Goal: Information Seeking & Learning: Learn about a topic

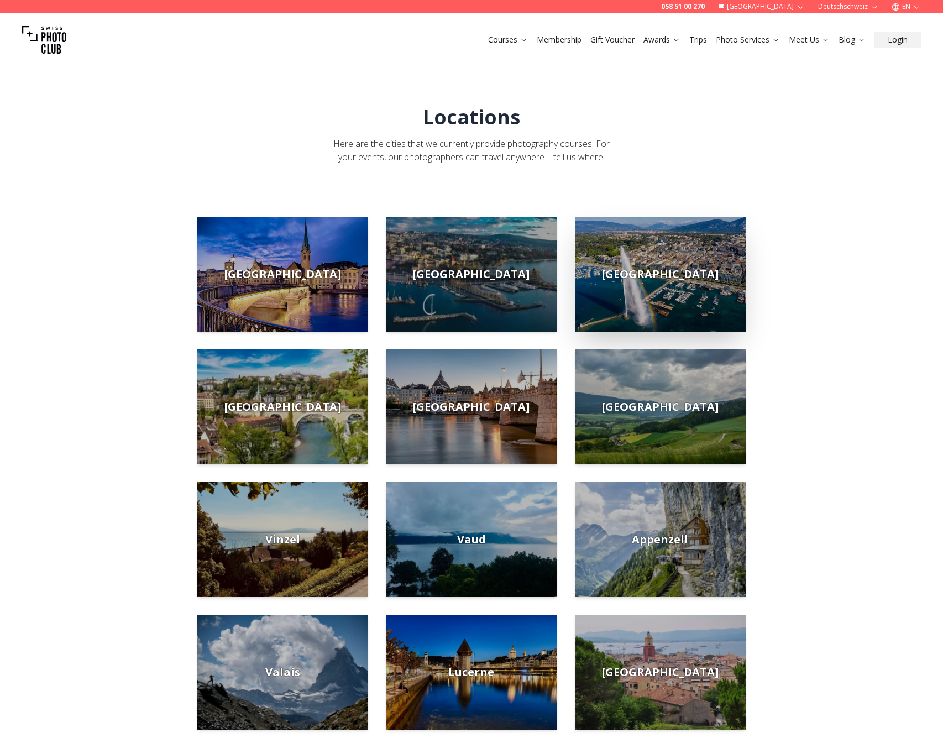
click at [712, 270] on img at bounding box center [660, 274] width 171 height 115
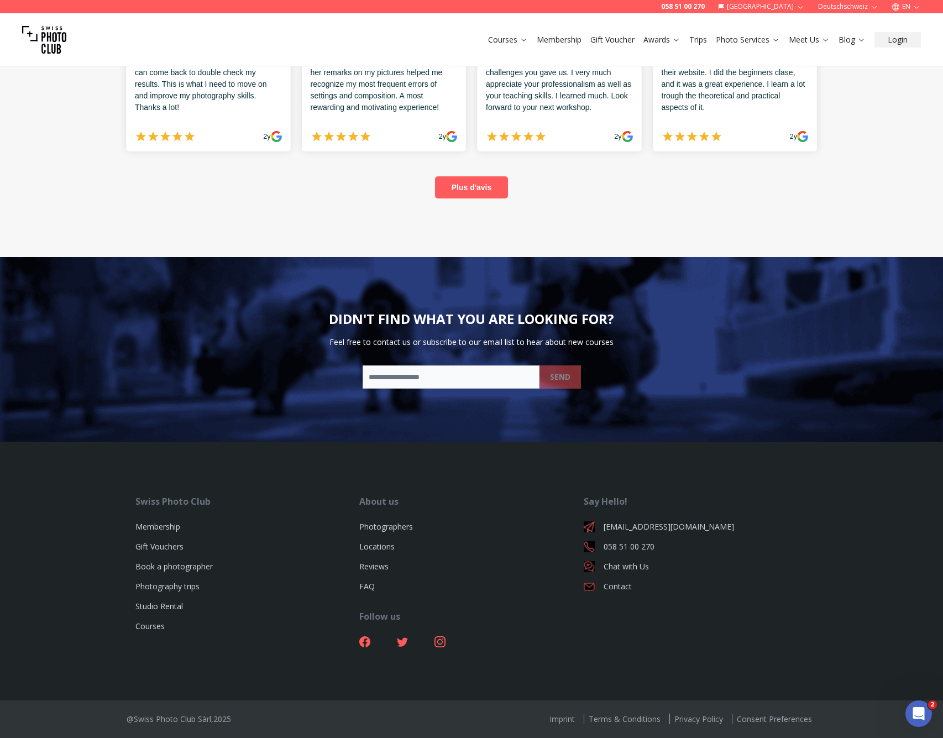
scroll to position [2686, 0]
click at [388, 550] on link "Locations" at bounding box center [376, 546] width 35 height 11
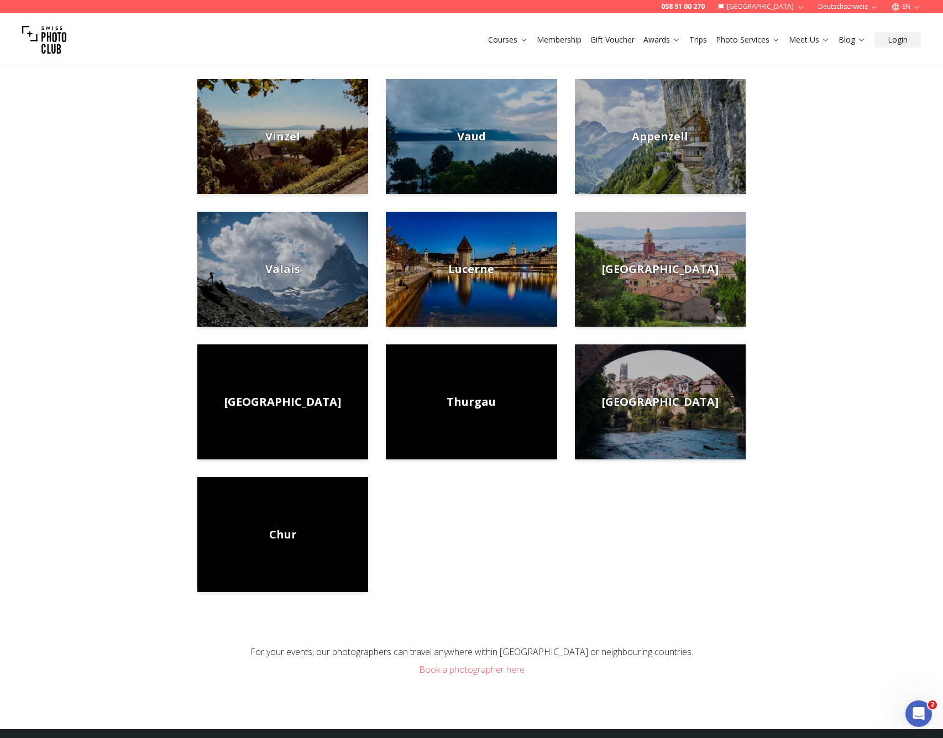
scroll to position [561, 0]
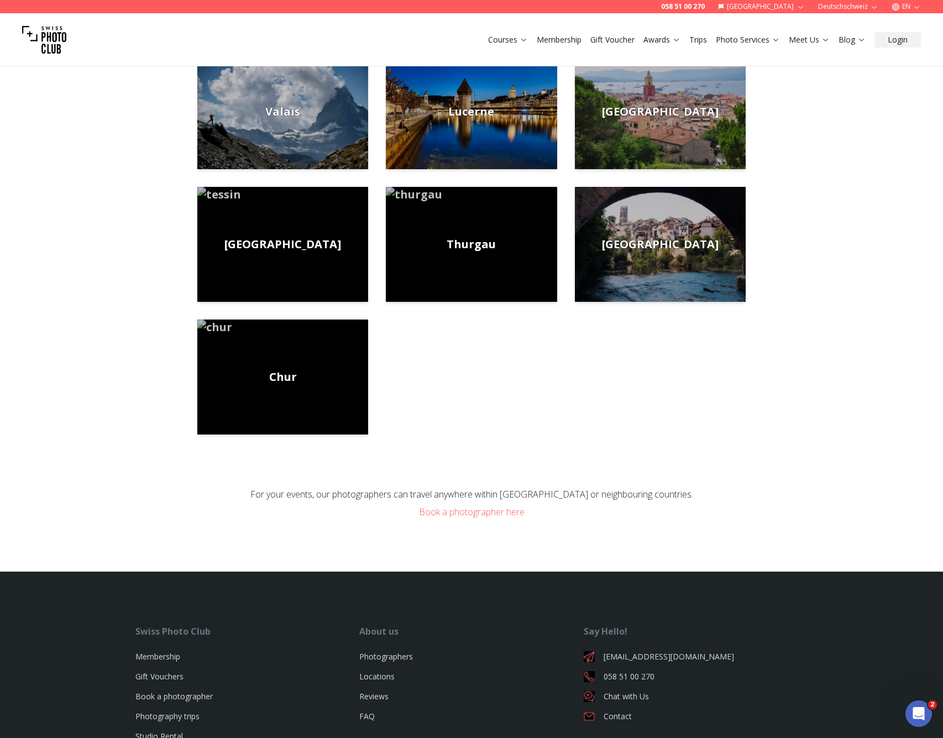
click at [676, 422] on div "[GEOGRAPHIC_DATA] [GEOGRAPHIC_DATA] [GEOGRAPHIC_DATA][PERSON_NAME][GEOGRAPHIC_D…" at bounding box center [472, 72] width 566 height 832
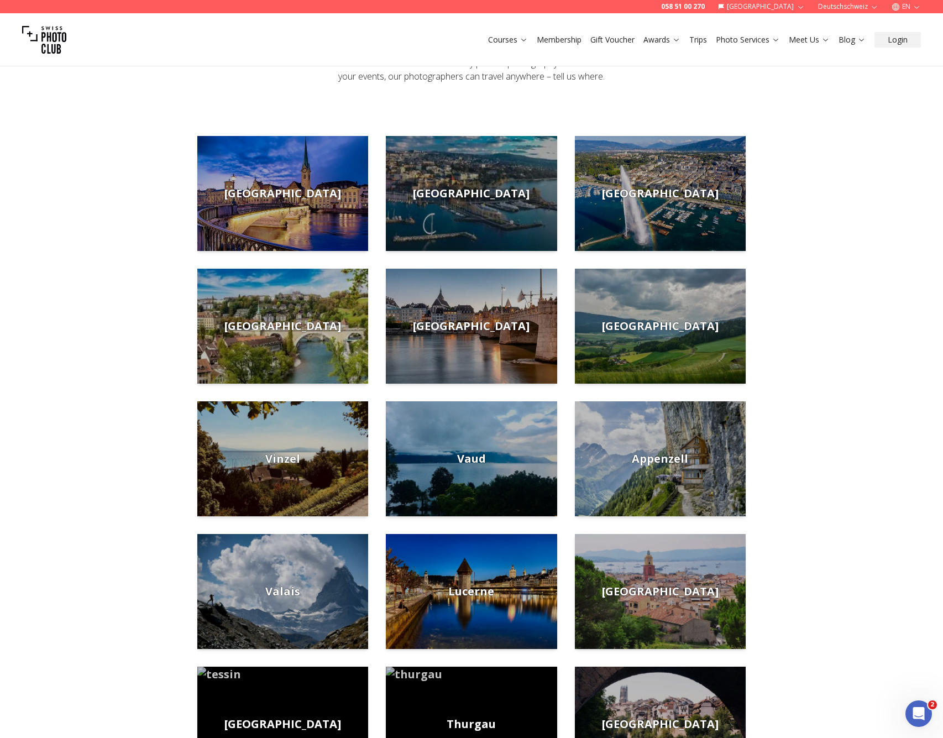
scroll to position [65, 0]
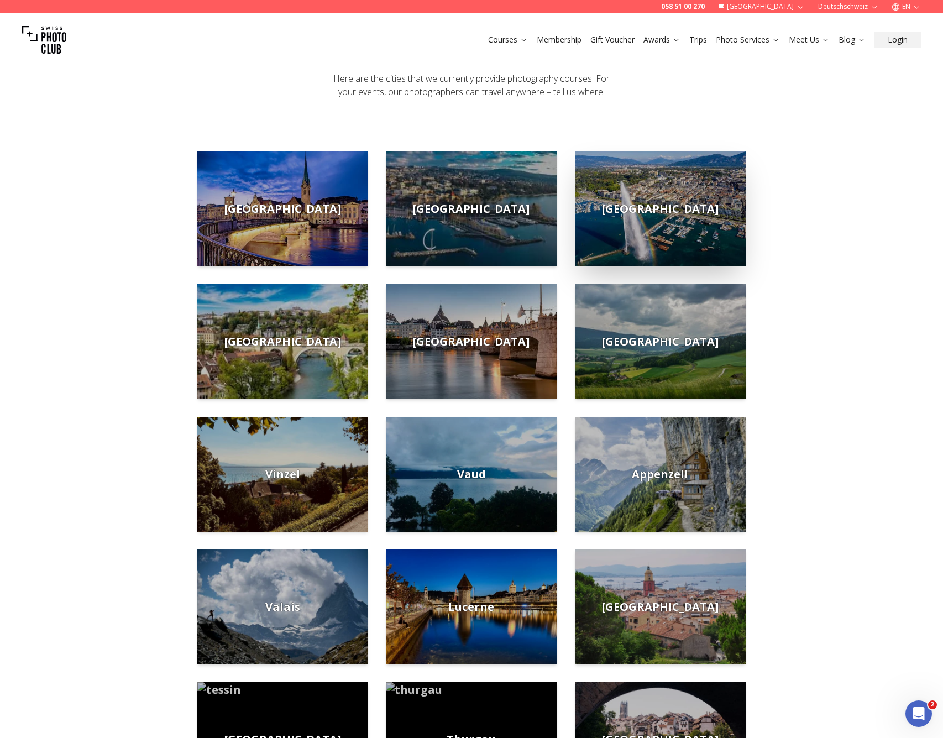
click at [647, 212] on span "[GEOGRAPHIC_DATA]" at bounding box center [660, 208] width 117 height 15
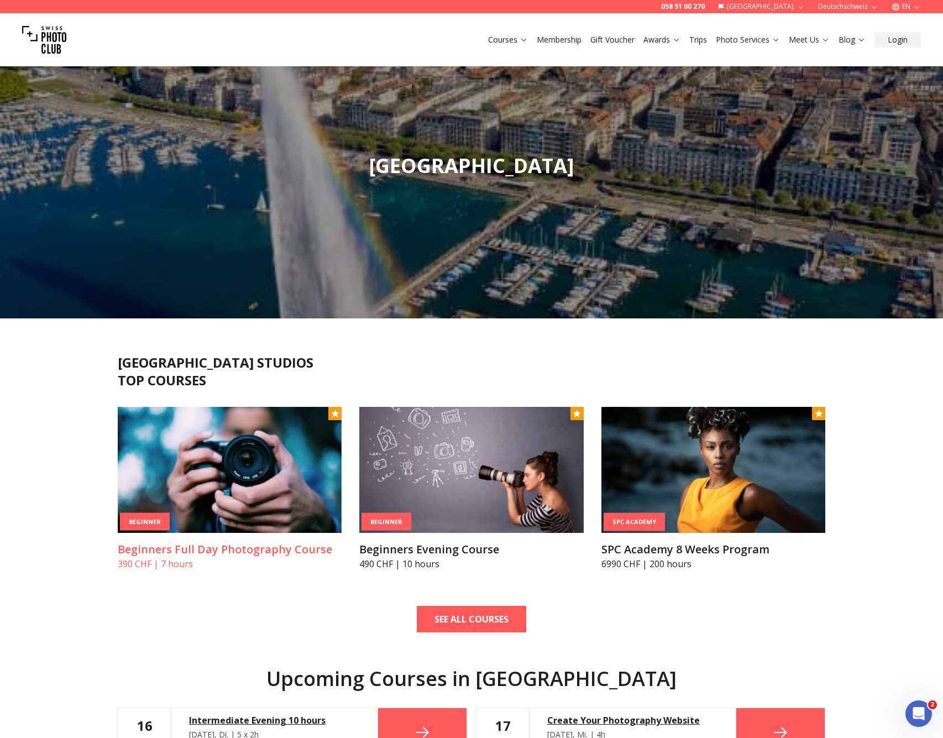
scroll to position [182, 0]
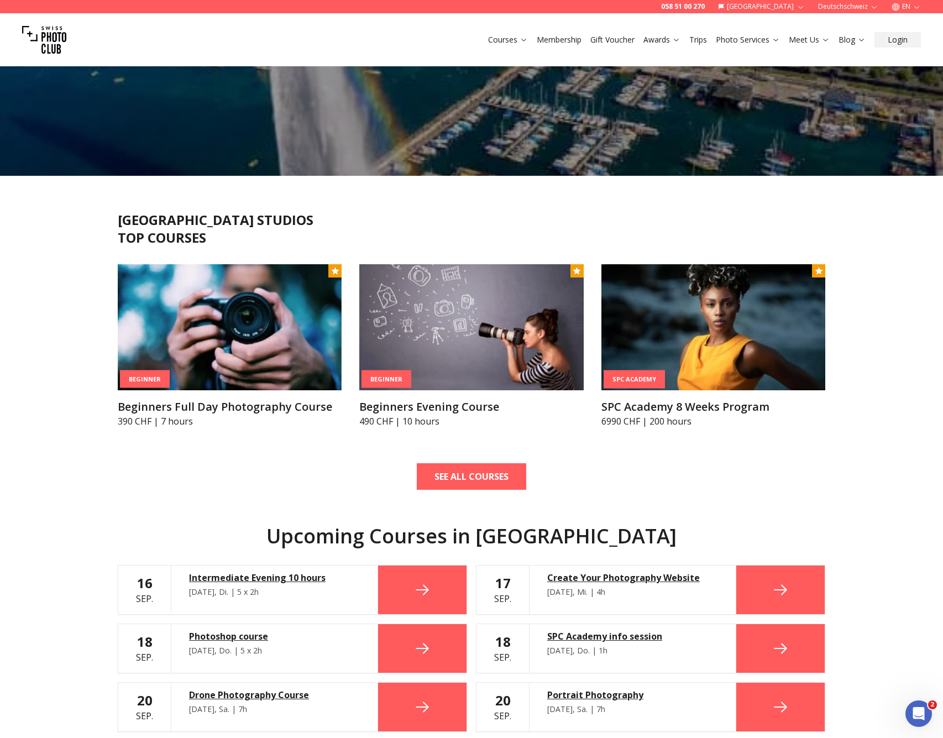
click at [427, 587] on icon at bounding box center [423, 590] width 18 height 18
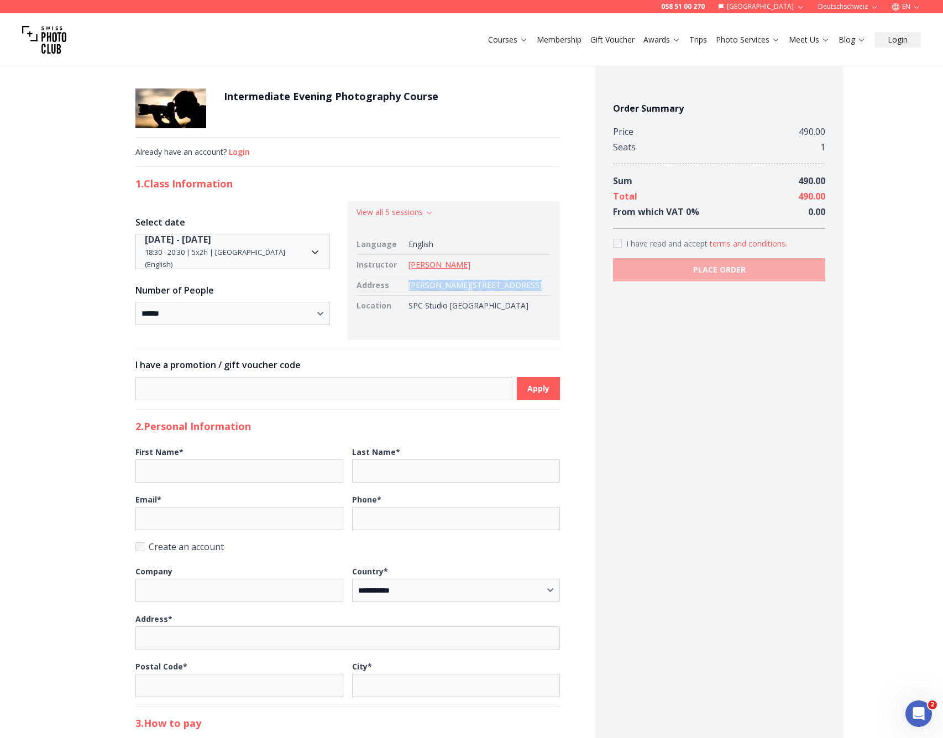
drag, startPoint x: 409, startPoint y: 284, endPoint x: 517, endPoint y: 289, distance: 107.9
click at [517, 289] on td "[PERSON_NAME][STREET_ADDRESS]" at bounding box center [477, 285] width 147 height 20
copy td "[PERSON_NAME][STREET_ADDRESS]"
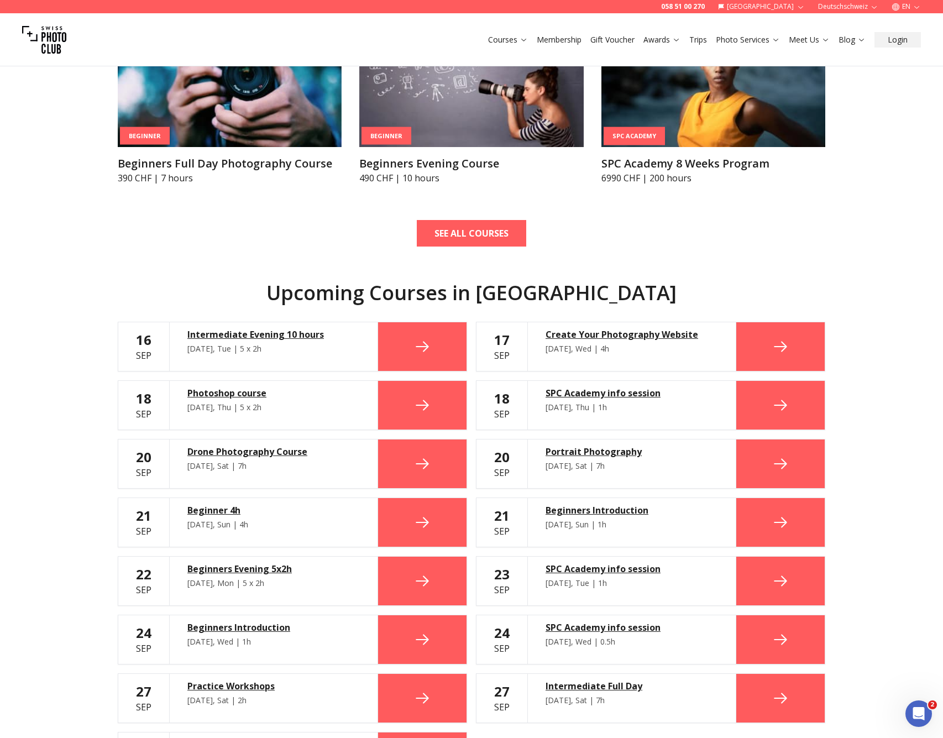
scroll to position [597, 0]
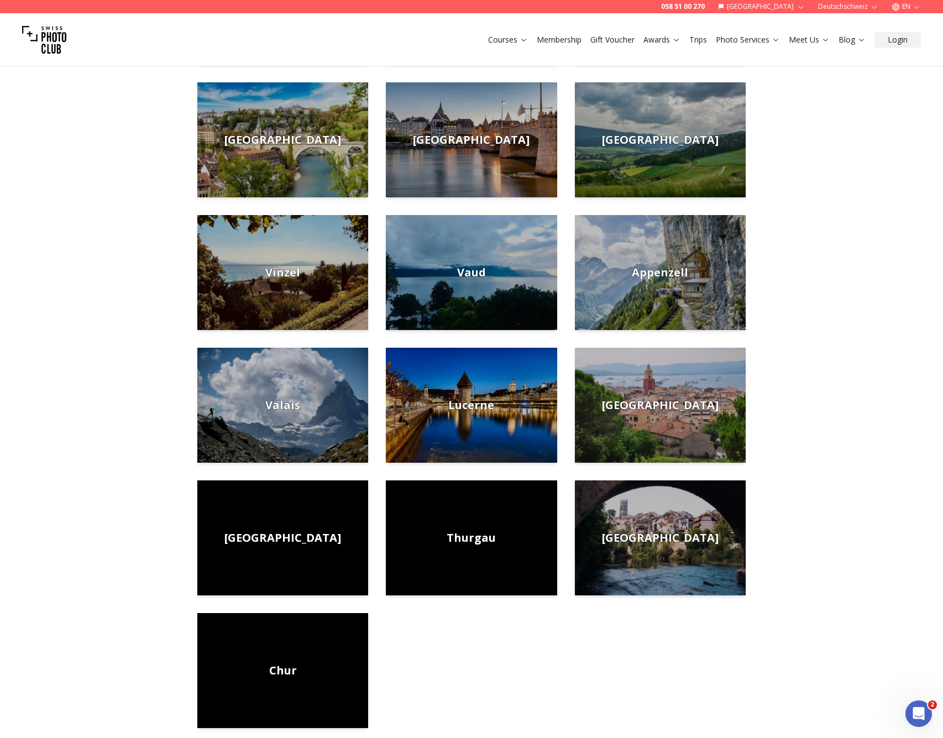
scroll to position [281, 0]
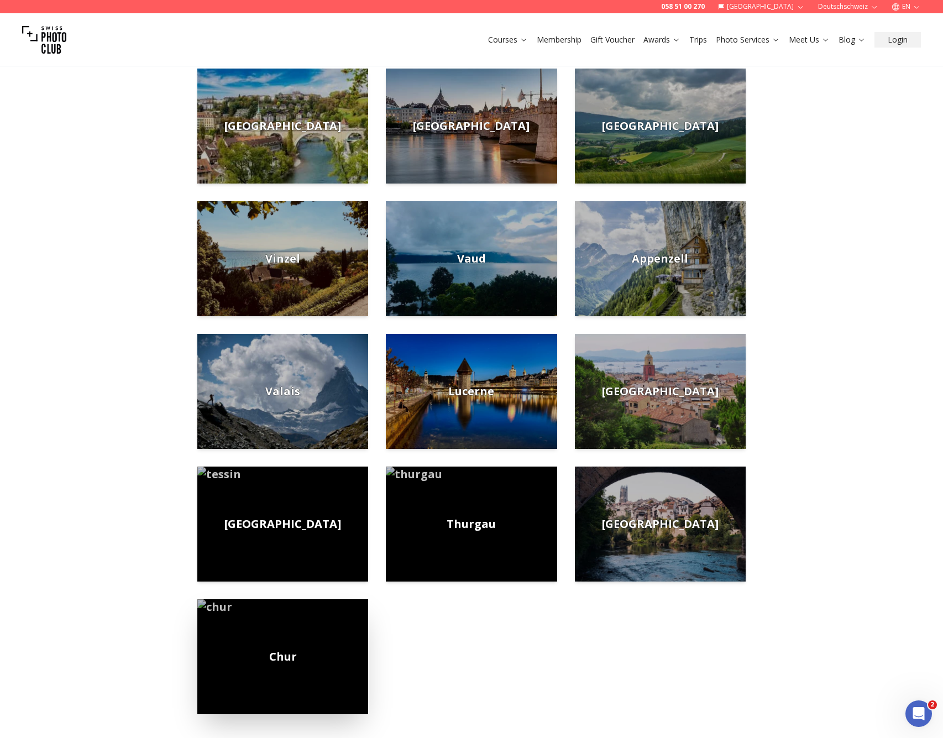
click at [243, 655] on img at bounding box center [282, 656] width 171 height 115
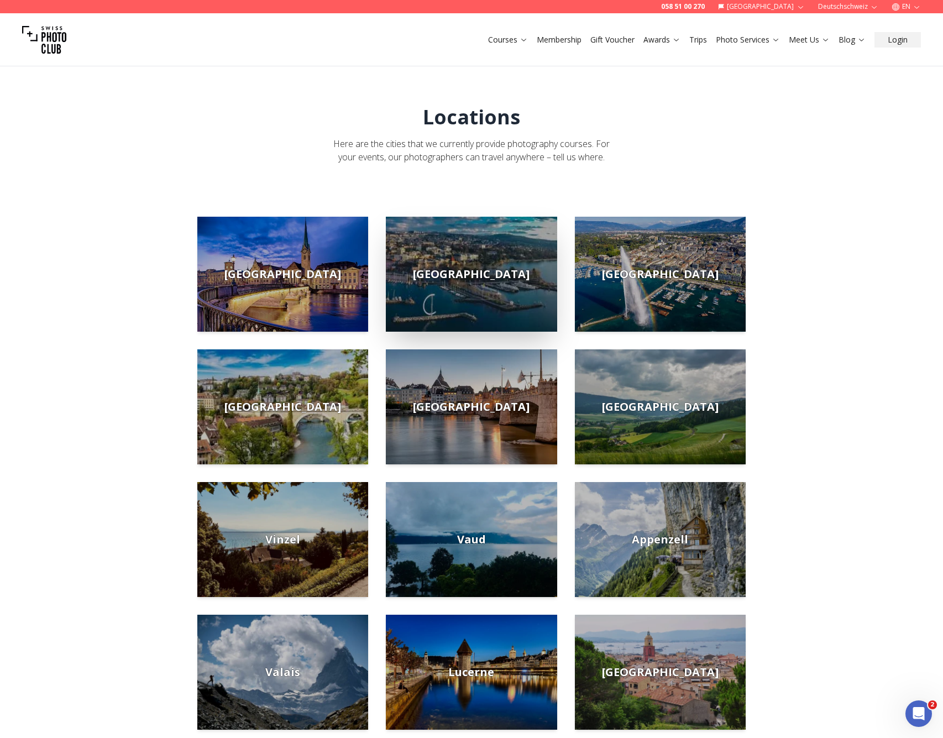
click at [489, 268] on span "[GEOGRAPHIC_DATA]" at bounding box center [471, 274] width 117 height 15
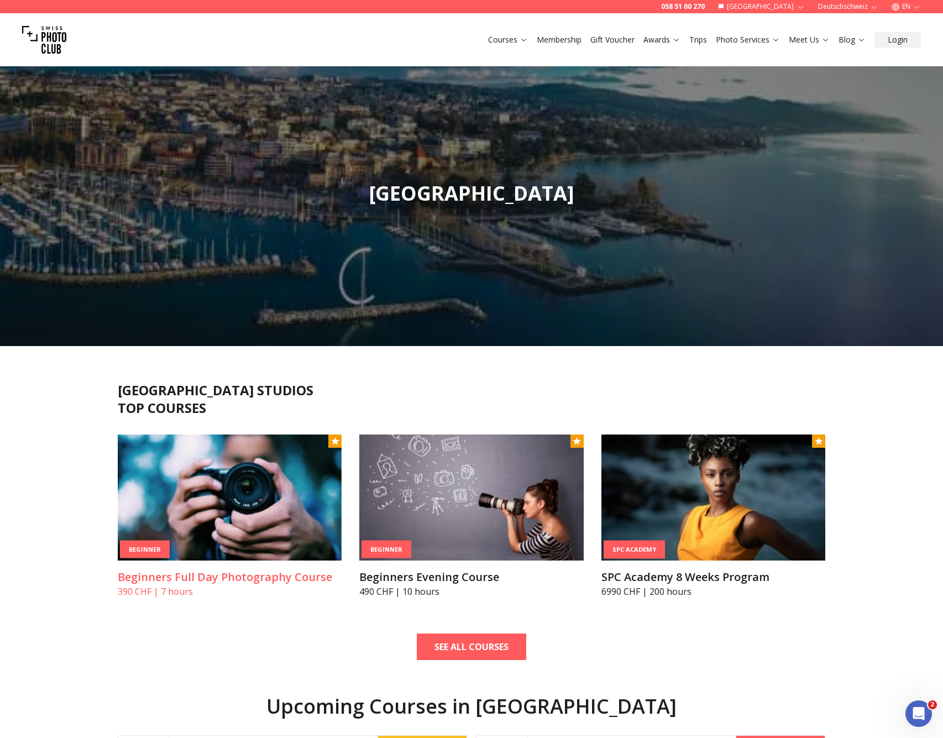
scroll to position [333, 0]
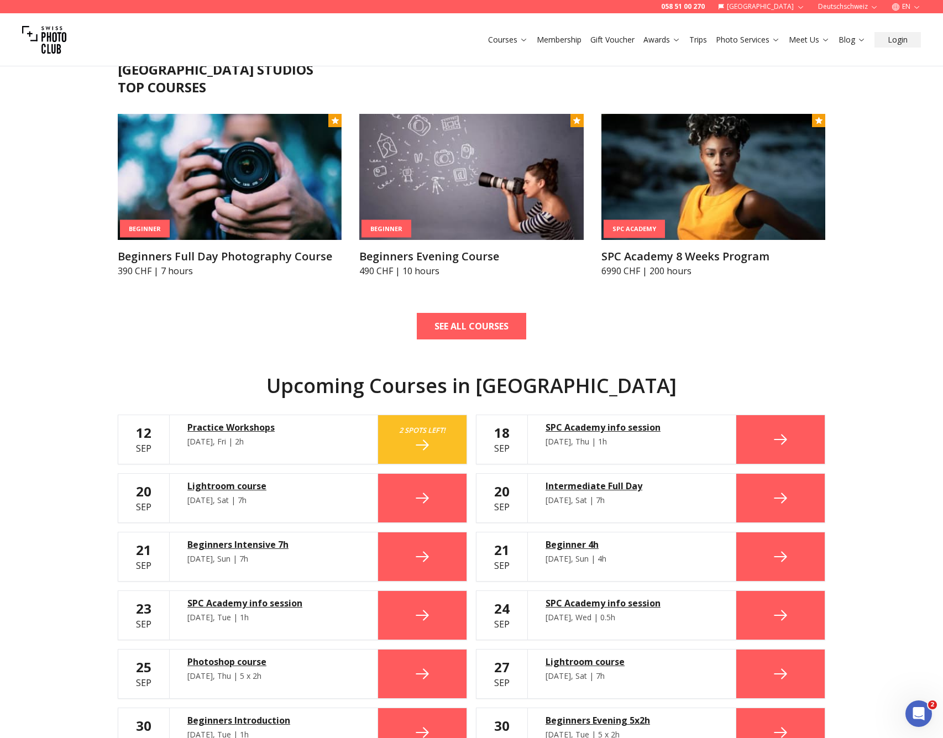
click at [241, 430] on div "Practice Workshops" at bounding box center [273, 427] width 173 height 13
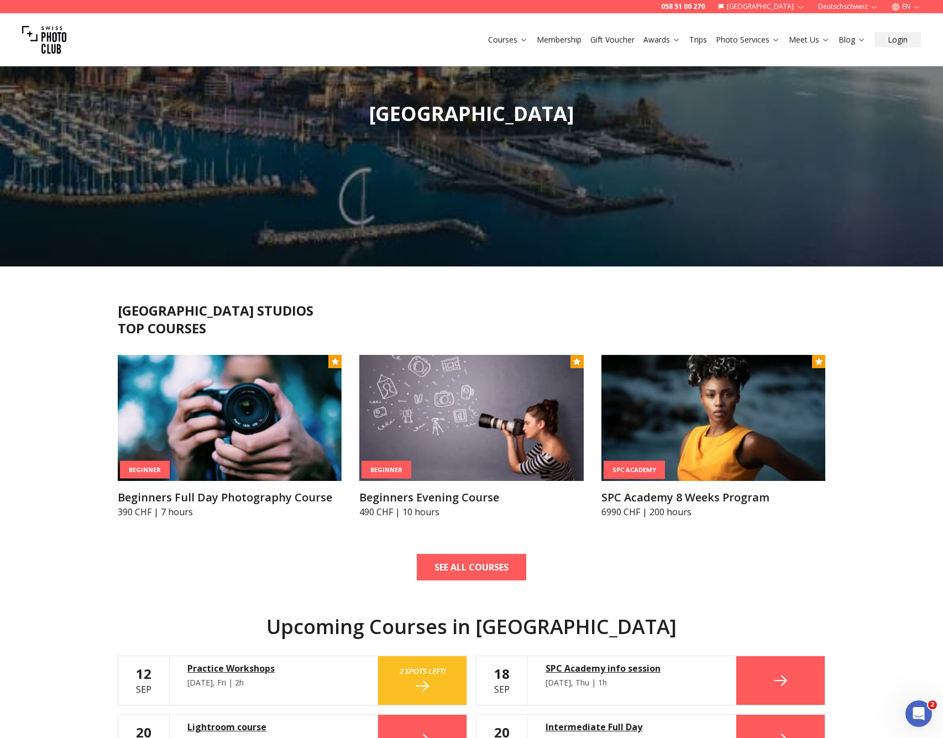
scroll to position [344, 0]
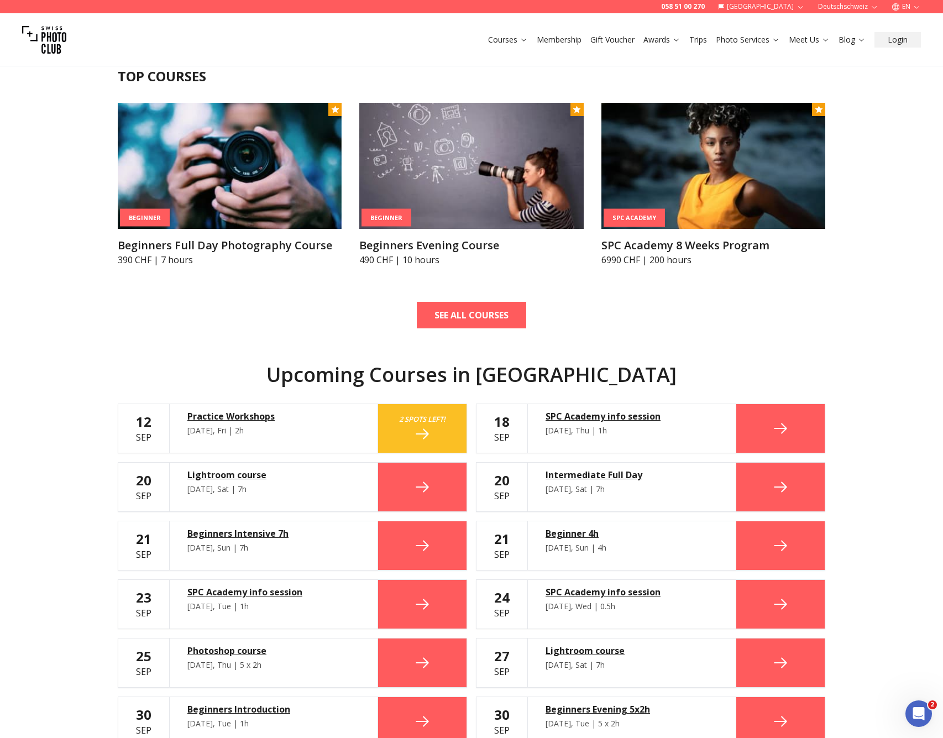
click at [780, 432] on icon at bounding box center [781, 429] width 18 height 18
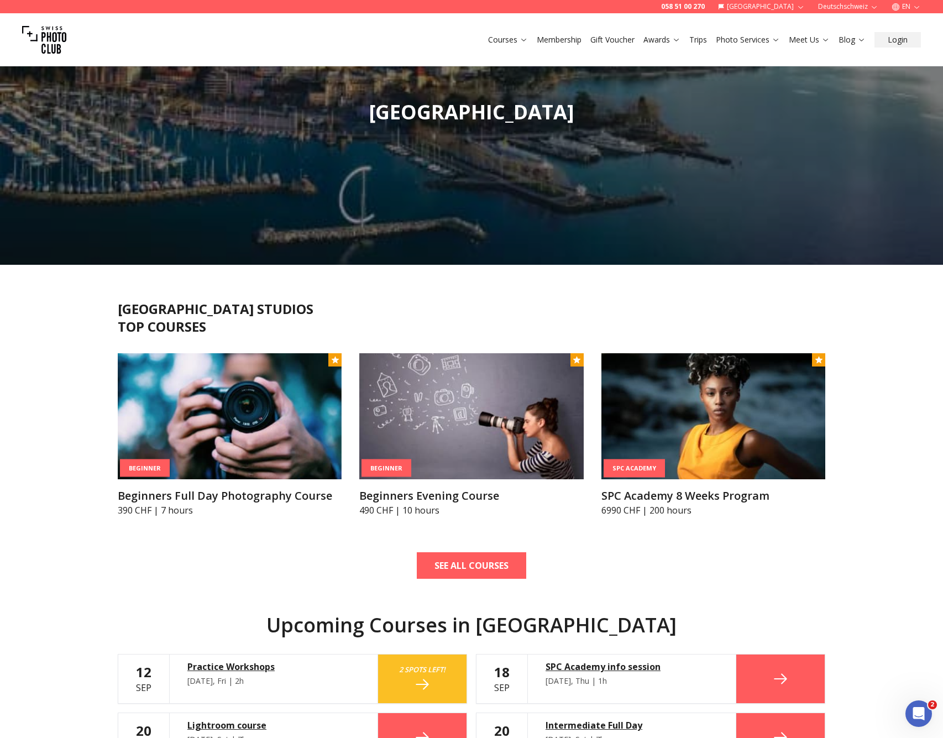
scroll to position [549, 0]
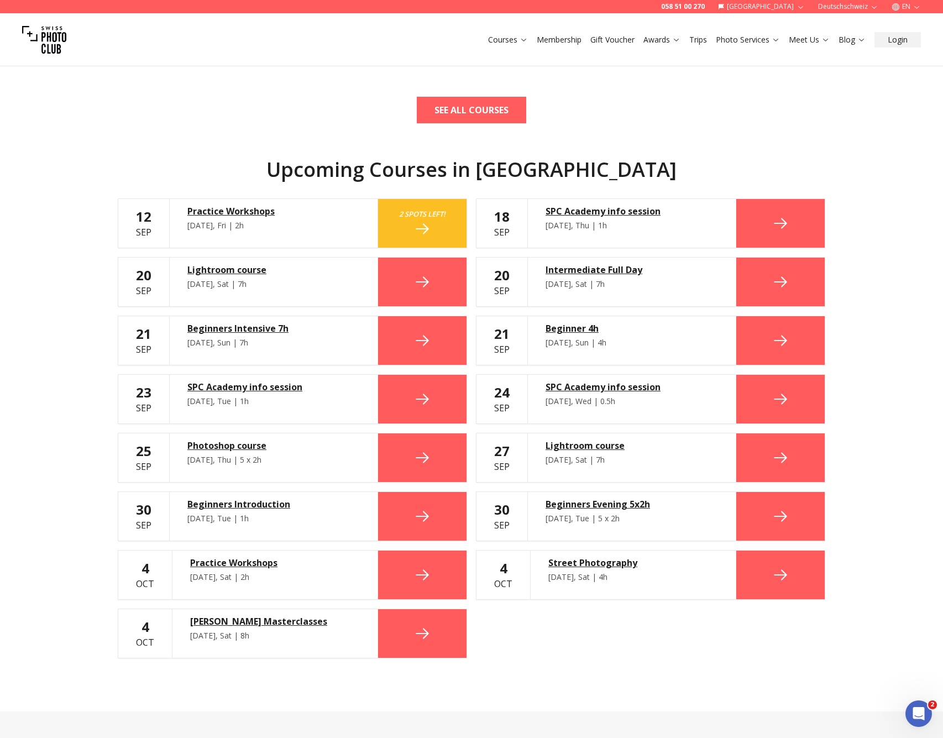
click at [245, 271] on div "Lightroom course" at bounding box center [273, 269] width 173 height 13
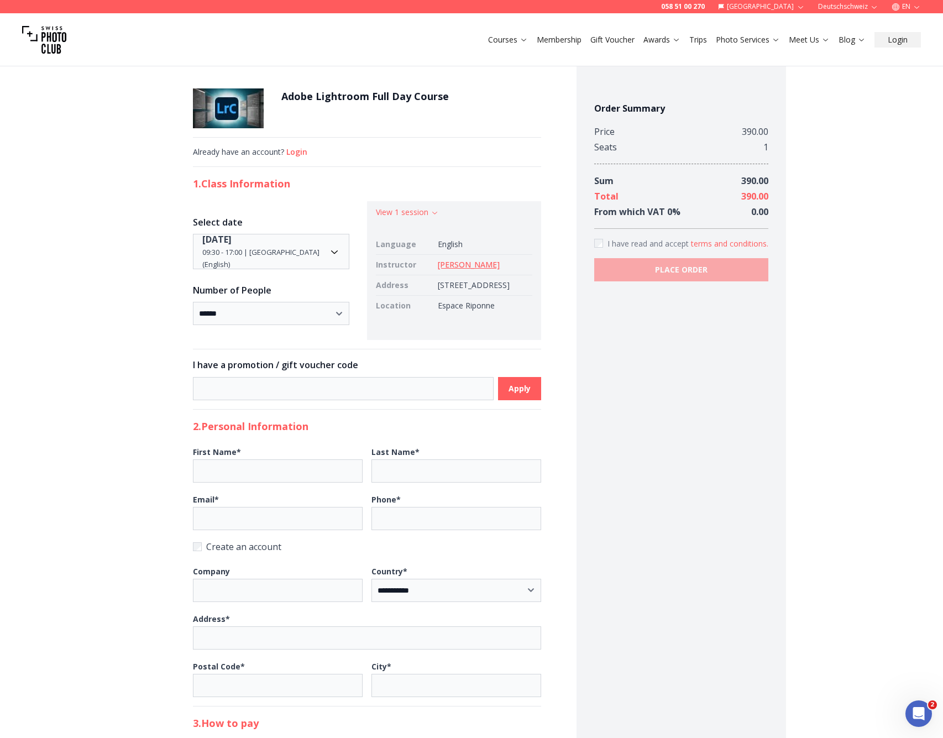
drag, startPoint x: 419, startPoint y: 284, endPoint x: 524, endPoint y: 283, distance: 105.6
click at [524, 283] on td "[STREET_ADDRESS]" at bounding box center [483, 285] width 98 height 20
copy td "[STREET_ADDRESS]"
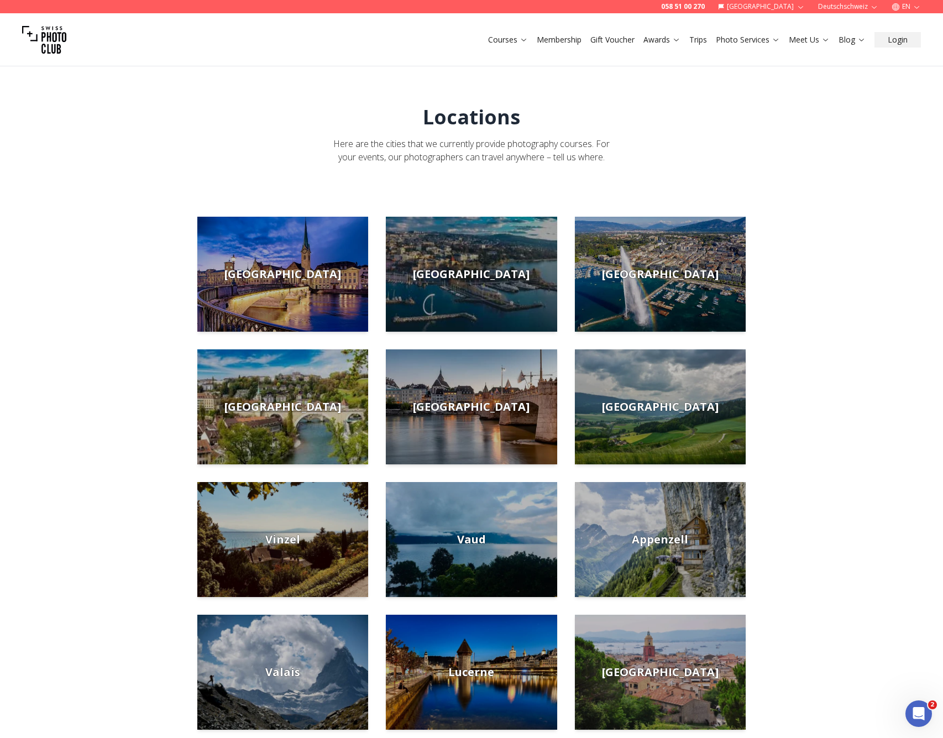
click at [860, 180] on div "Locations Here are the cities that we currently provide photography courses. Fo…" at bounding box center [471, 592] width 849 height 1079
click at [136, 472] on div "Locations Here are the cities that we currently provide photography courses. Fo…" at bounding box center [471, 592] width 849 height 1079
click at [122, 451] on div "Locations Here are the cities that we currently provide photography courses. Fo…" at bounding box center [471, 592] width 849 height 1079
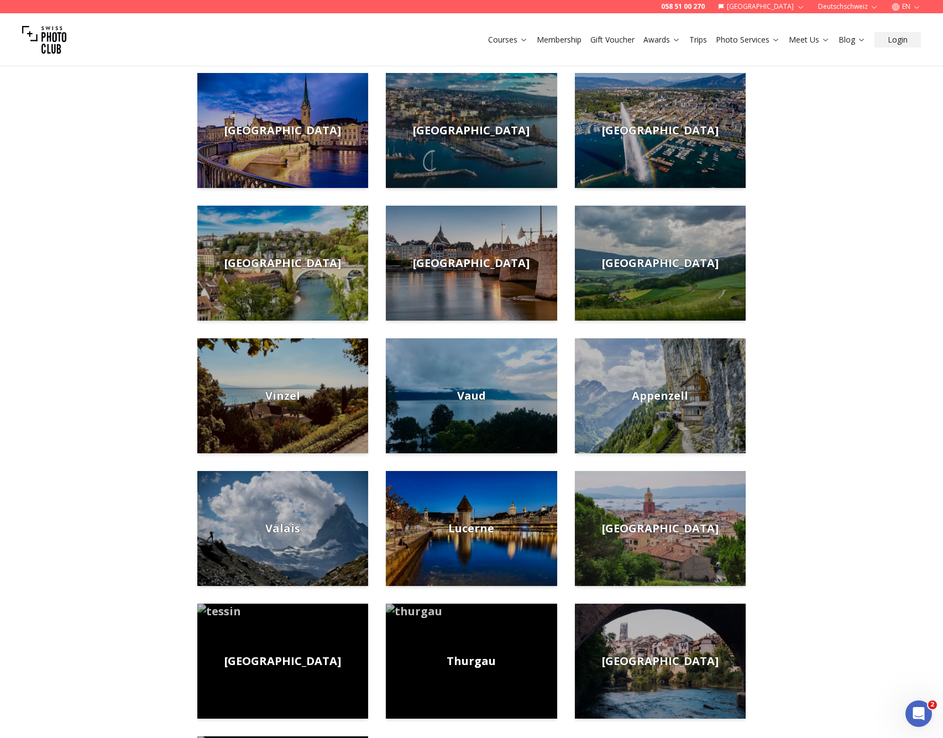
scroll to position [258, 0]
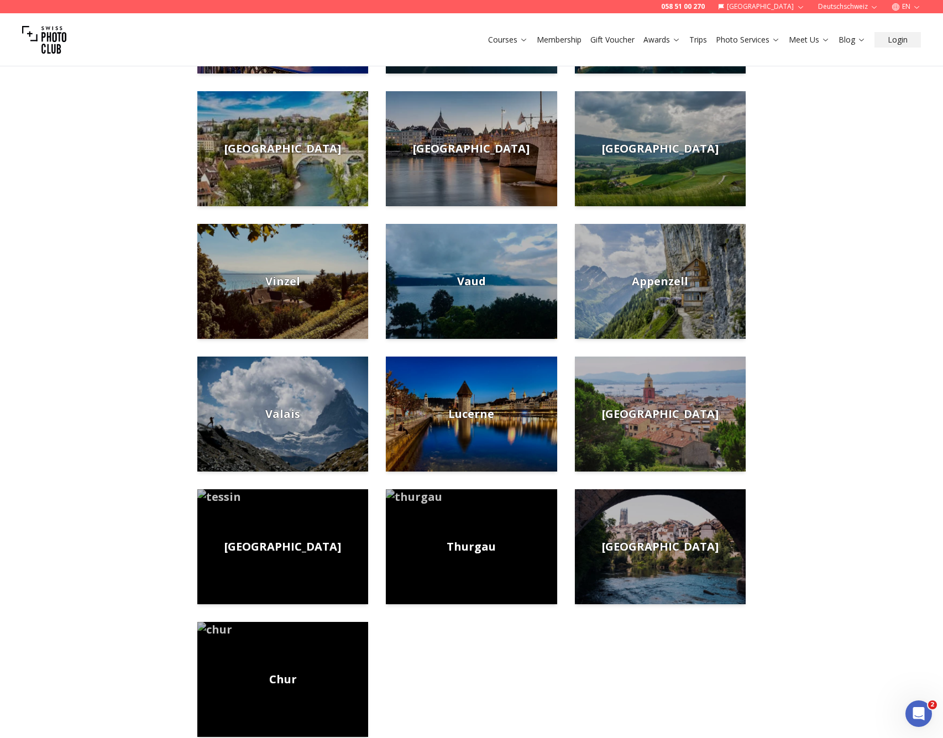
click at [117, 411] on div "Locations Here are the cities that we currently provide photography courses. Fo…" at bounding box center [471, 334] width 849 height 1079
click at [805, 430] on div "Locations Here are the cities that we currently provide photography courses. Fo…" at bounding box center [471, 334] width 849 height 1079
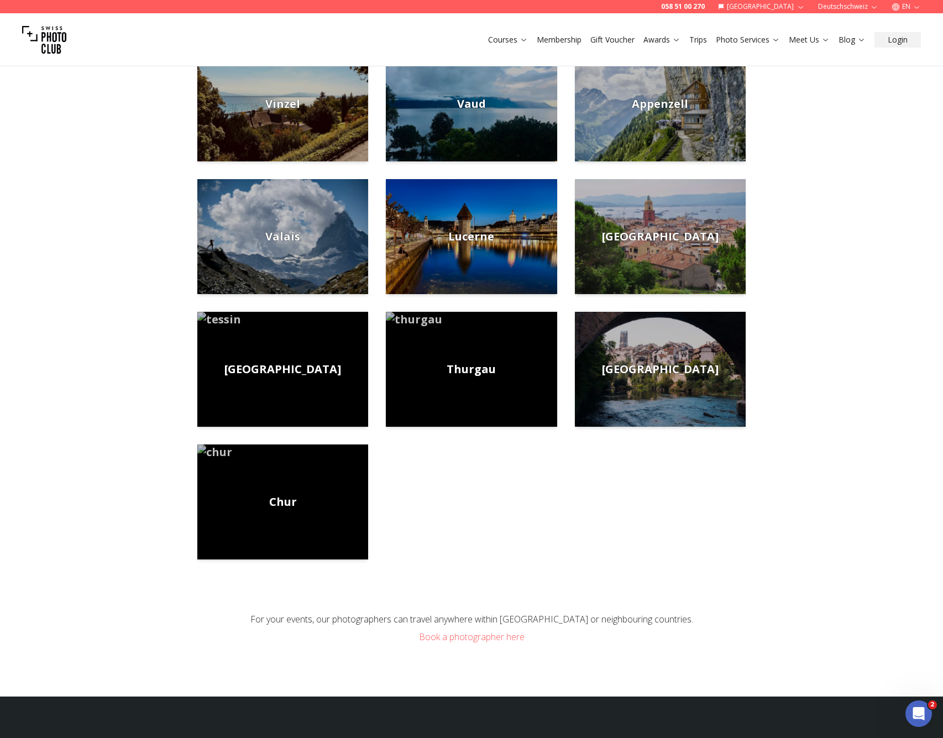
click at [129, 509] on div "Locations Here are the cities that we currently provide photography courses. Fo…" at bounding box center [471, 156] width 849 height 1079
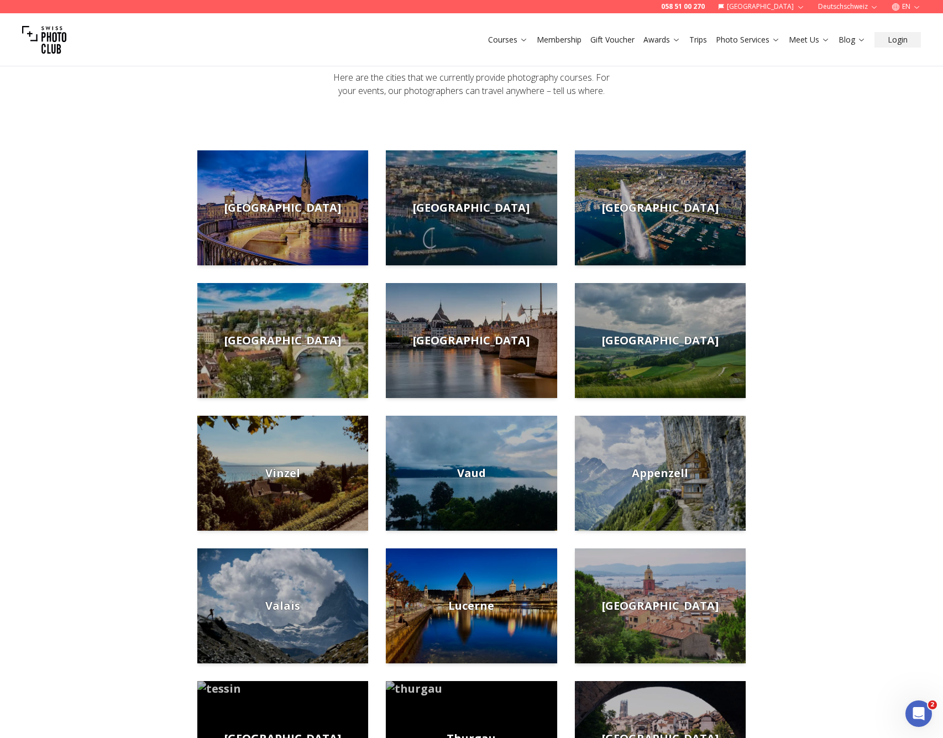
scroll to position [259, 0]
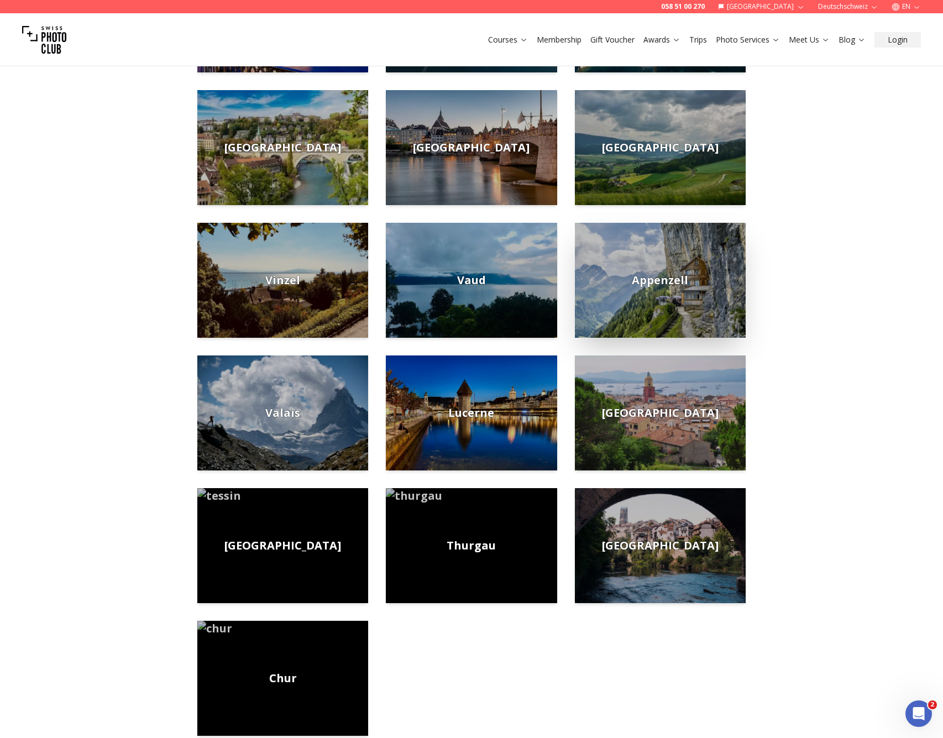
click at [665, 288] on span "Appenzell" at bounding box center [660, 280] width 56 height 15
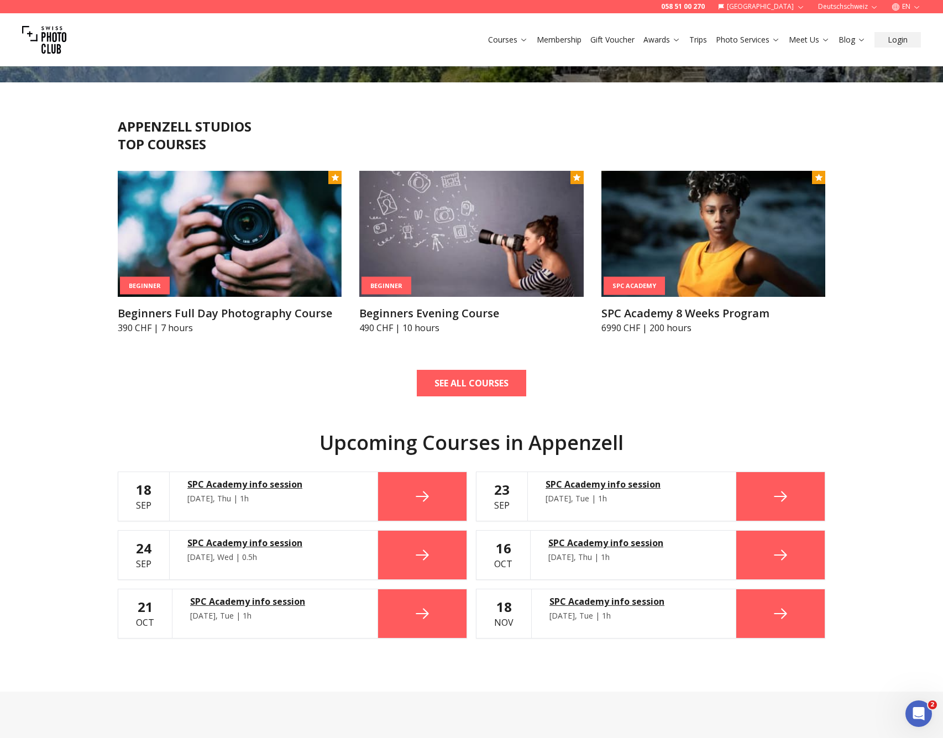
scroll to position [604, 0]
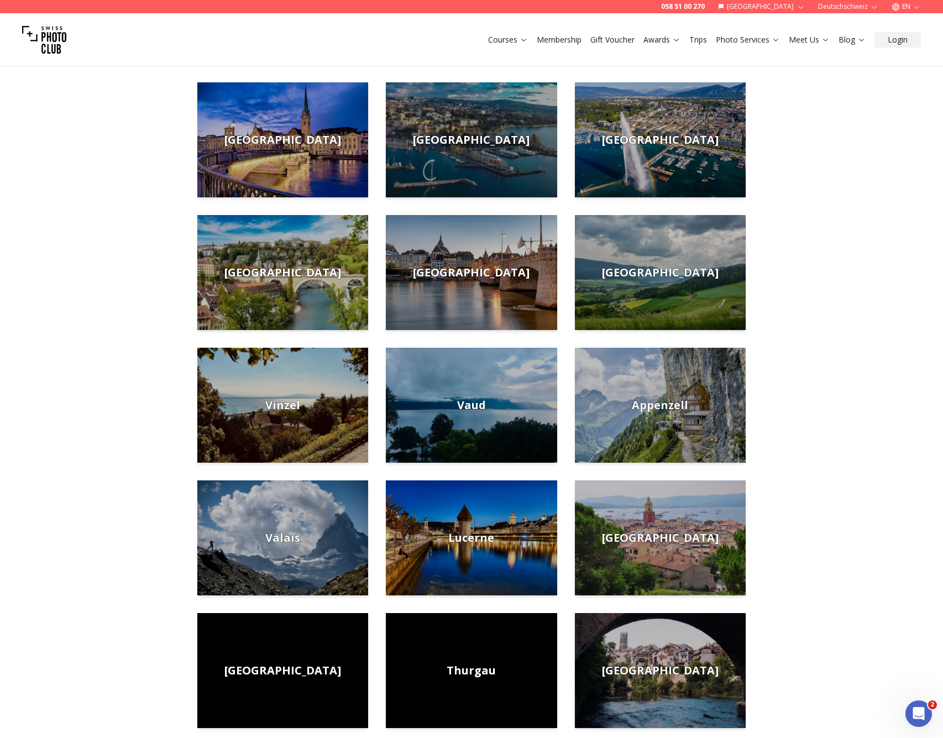
scroll to position [208, 0]
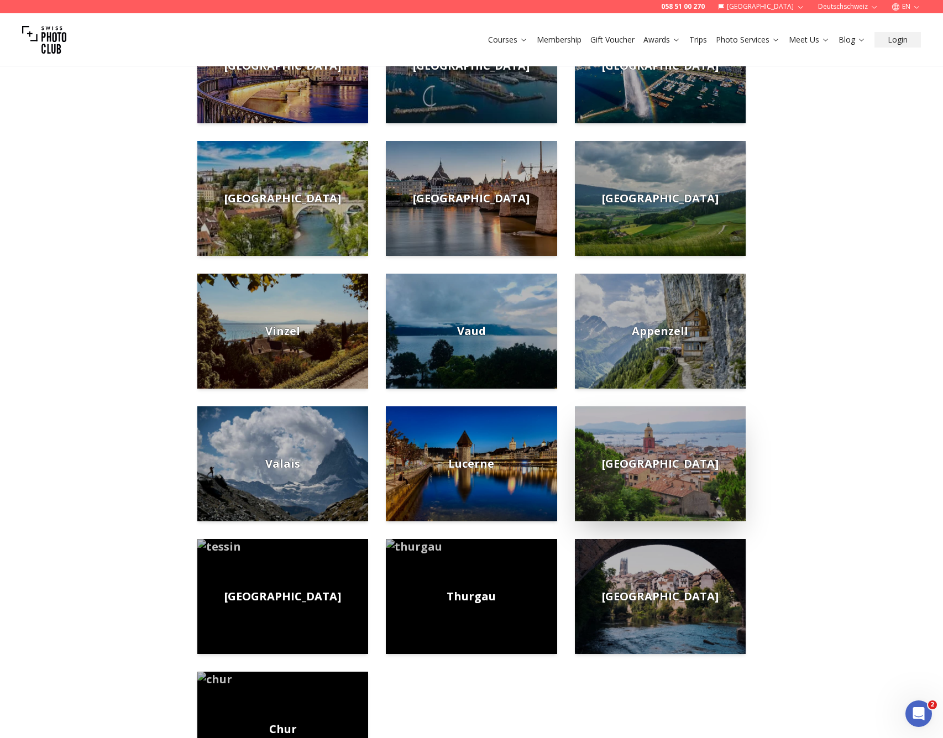
click at [708, 430] on img at bounding box center [660, 463] width 171 height 115
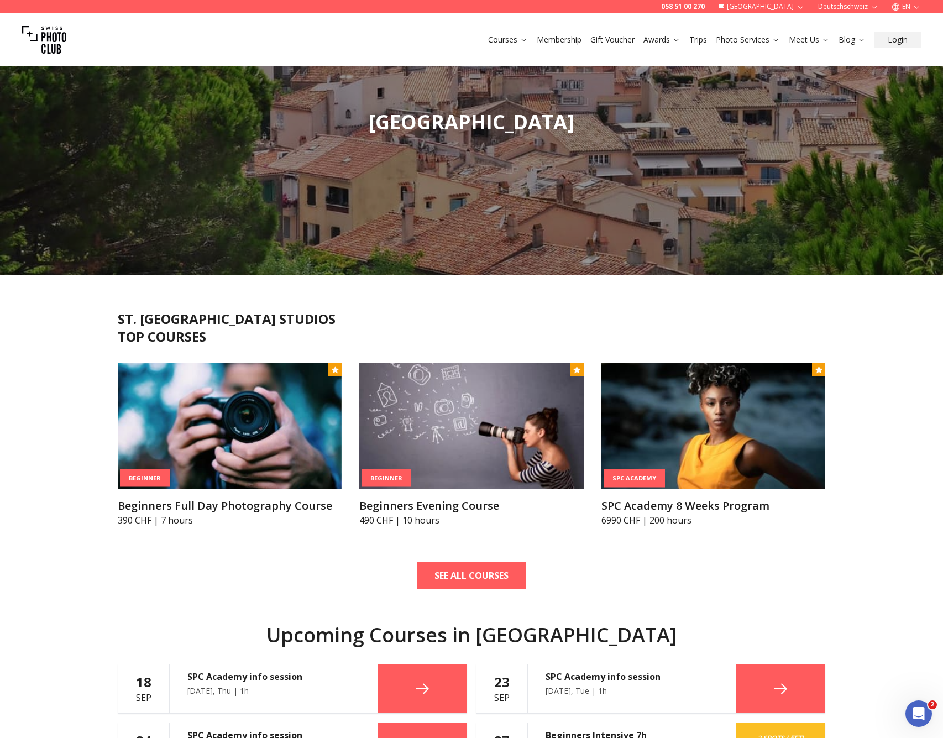
scroll to position [306, 0]
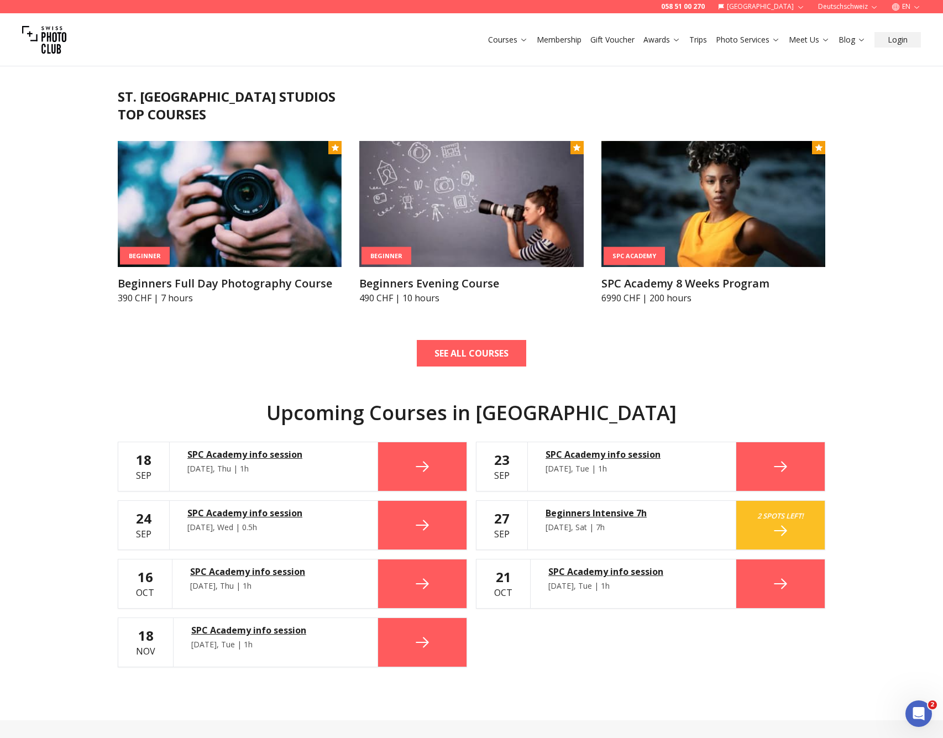
click at [263, 572] on div "SPC Academy info session" at bounding box center [275, 571] width 170 height 13
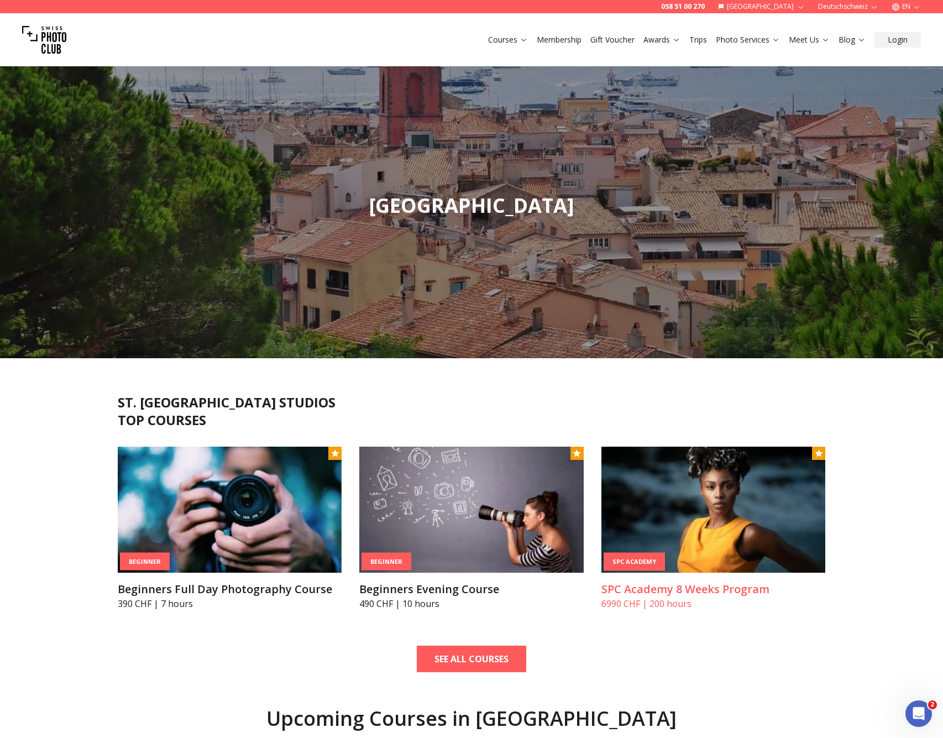
scroll to position [306, 0]
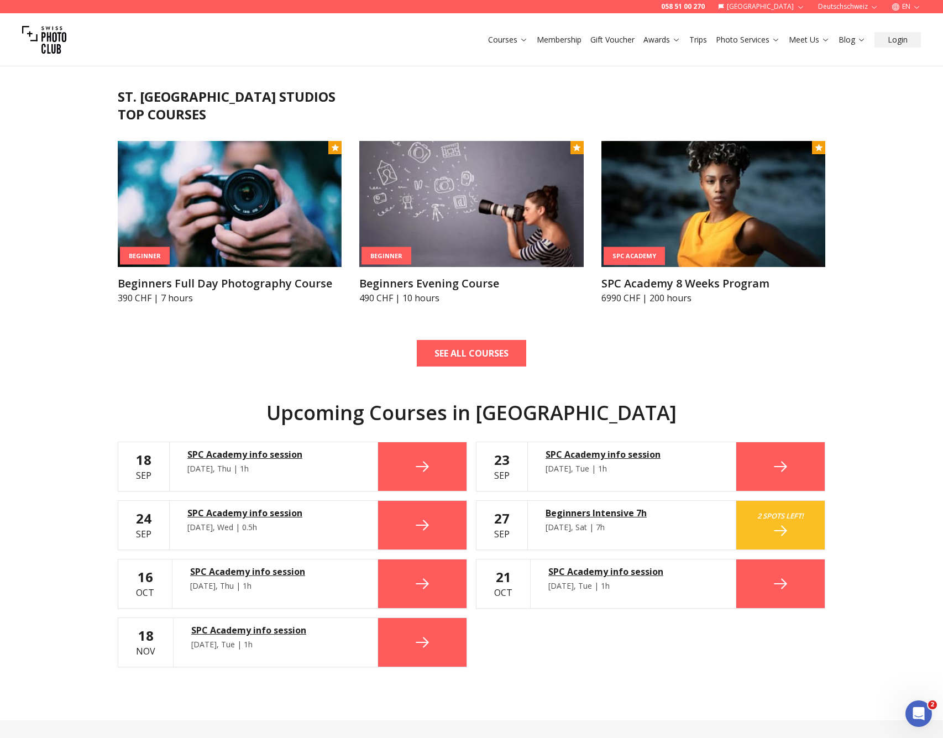
click at [602, 514] on div "Beginners Intensive 7h" at bounding box center [632, 513] width 173 height 13
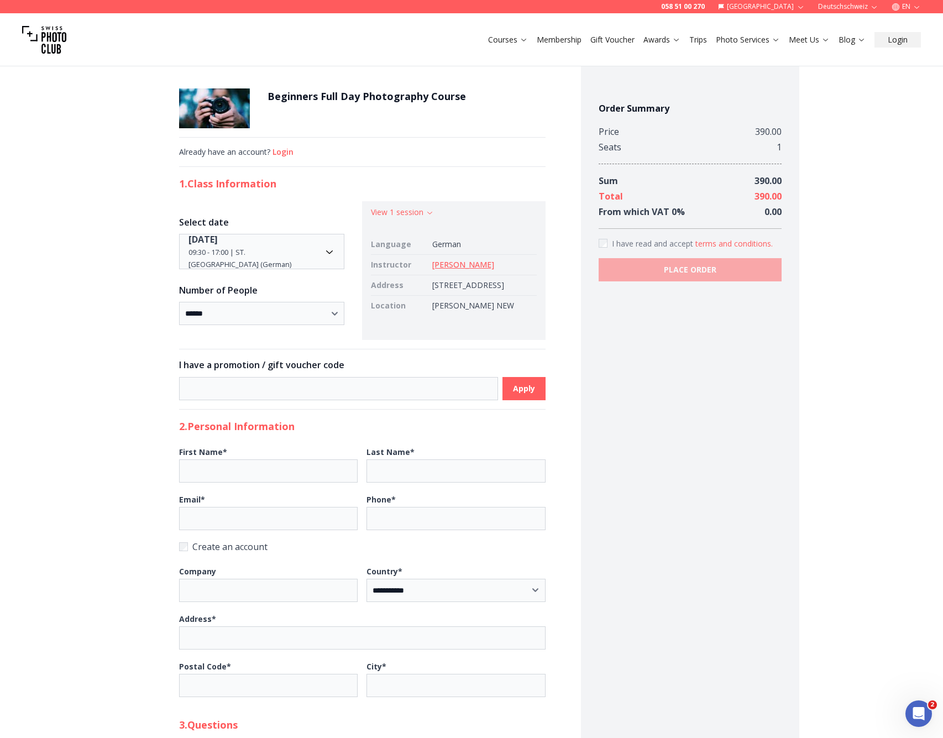
click at [258, 257] on body "**********" at bounding box center [471, 688] width 943 height 1270
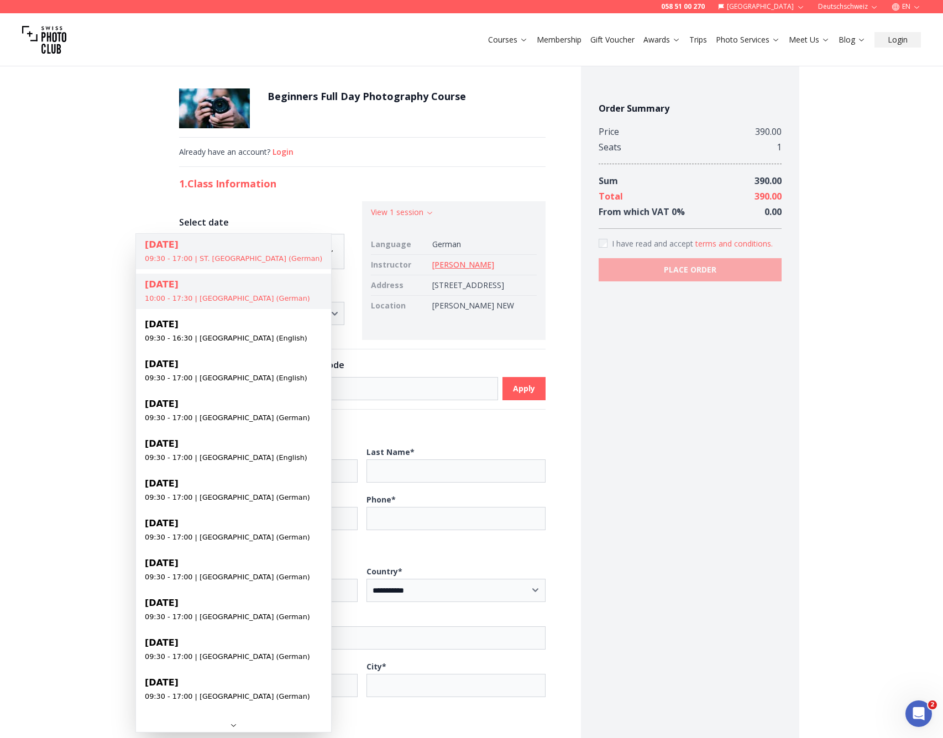
select select "**********"
